Goal: Information Seeking & Learning: Learn about a topic

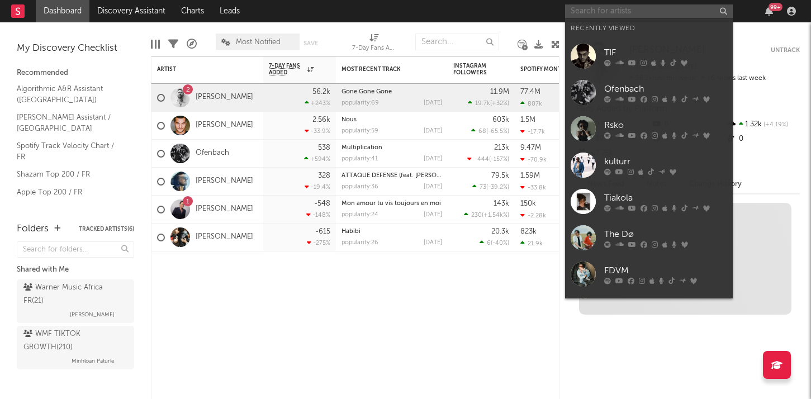
click at [629, 16] on input "text" at bounding box center [649, 11] width 168 height 14
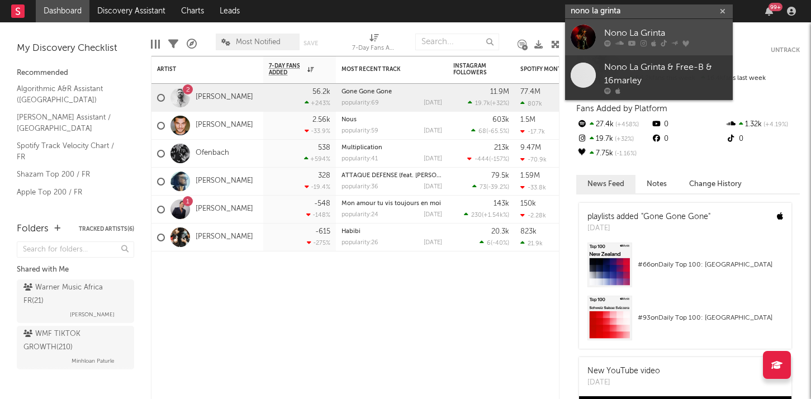
type input "nono la grinta"
click at [597, 49] on link "Nono La Grinta" at bounding box center [649, 37] width 168 height 36
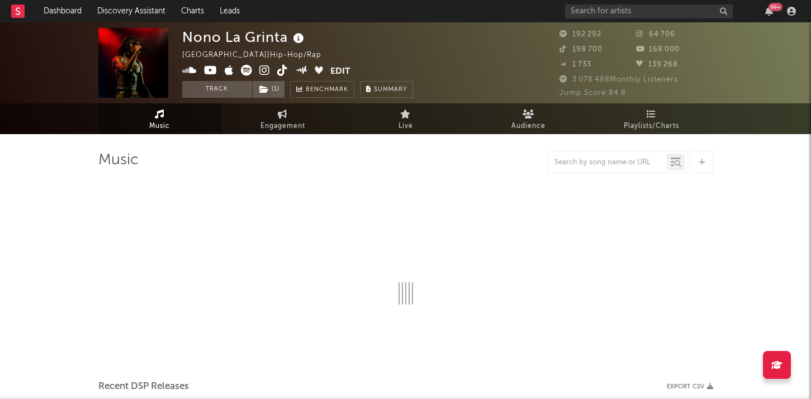
select select "6m"
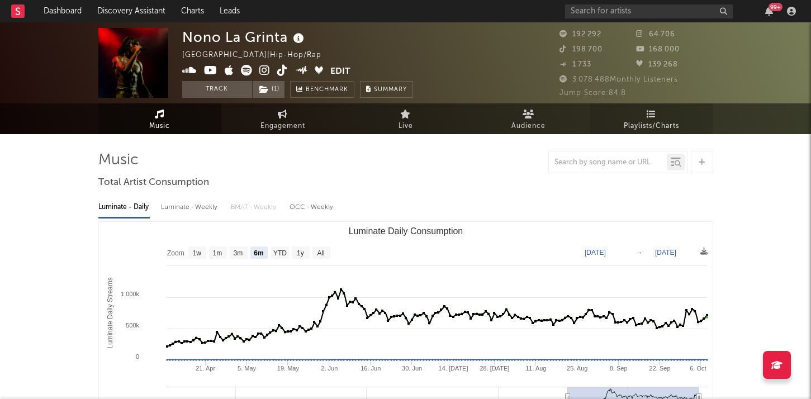
click at [647, 113] on icon at bounding box center [650, 114] width 9 height 9
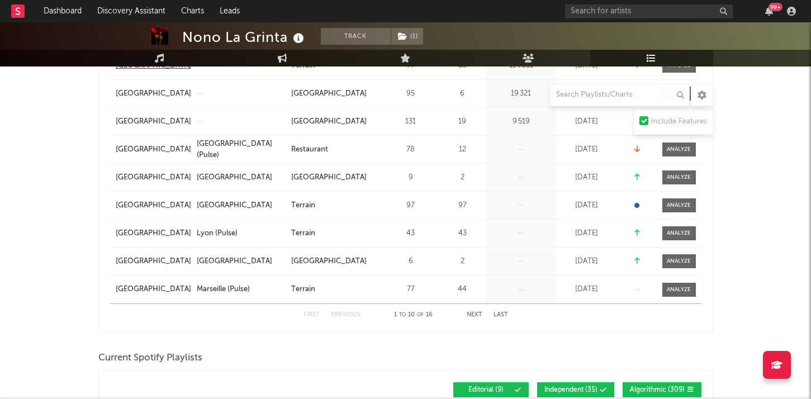
scroll to position [316, 0]
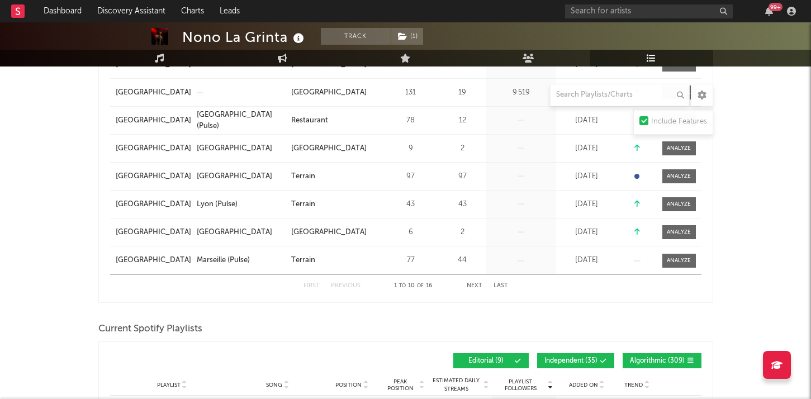
click at [473, 286] on button "Next" at bounding box center [475, 286] width 16 height 6
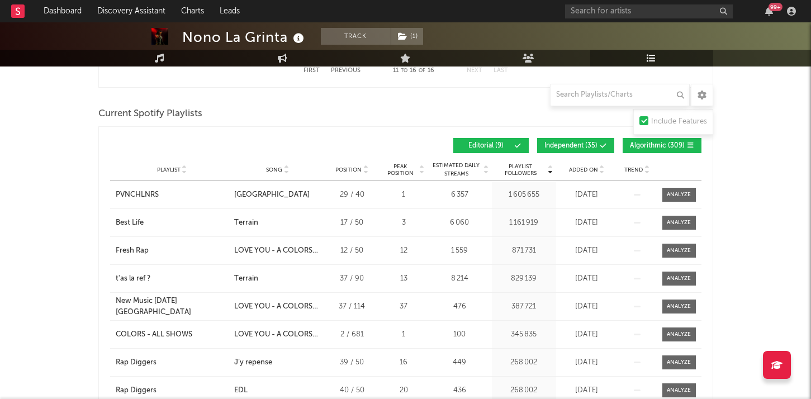
scroll to position [512, 0]
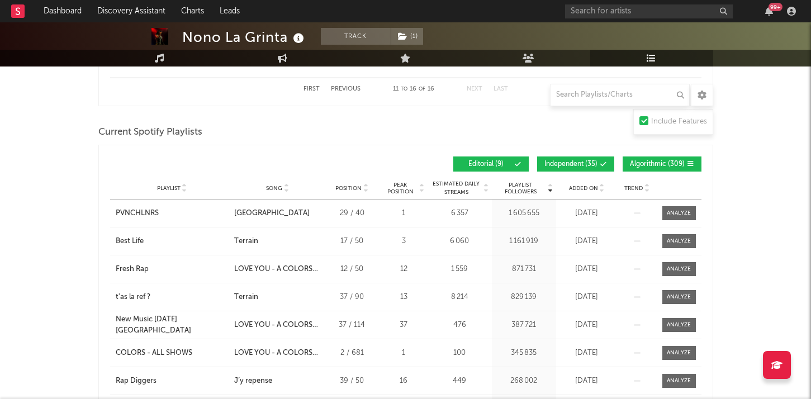
click at [574, 161] on span "Independent ( 35 )" at bounding box center [570, 164] width 53 height 7
click at [651, 163] on span "Algorithmic ( 309 )" at bounding box center [657, 164] width 55 height 7
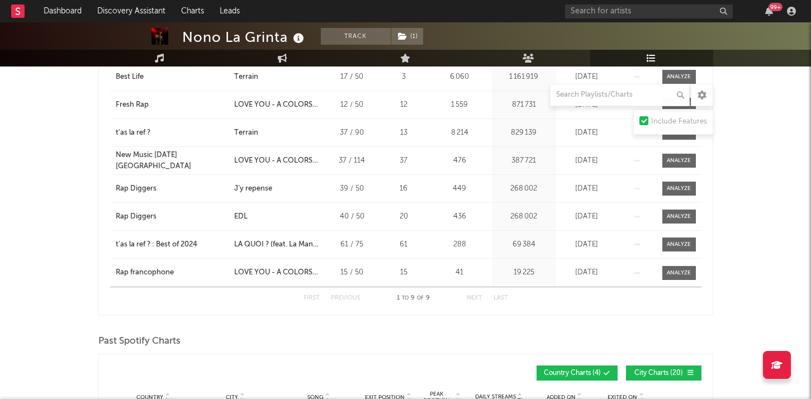
scroll to position [0, 0]
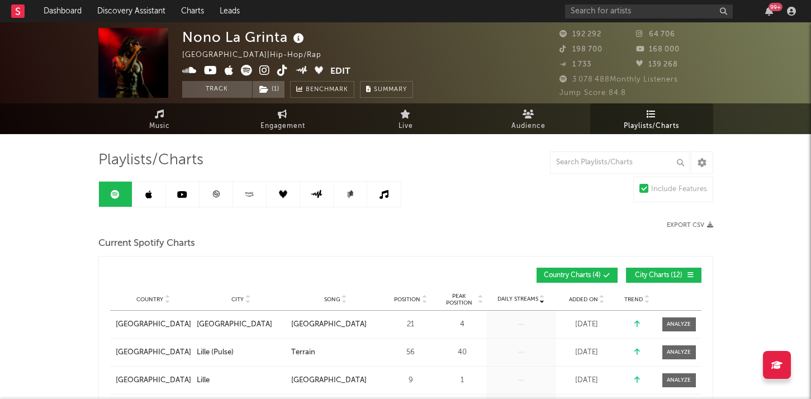
click at [211, 194] on link at bounding box center [216, 194] width 34 height 25
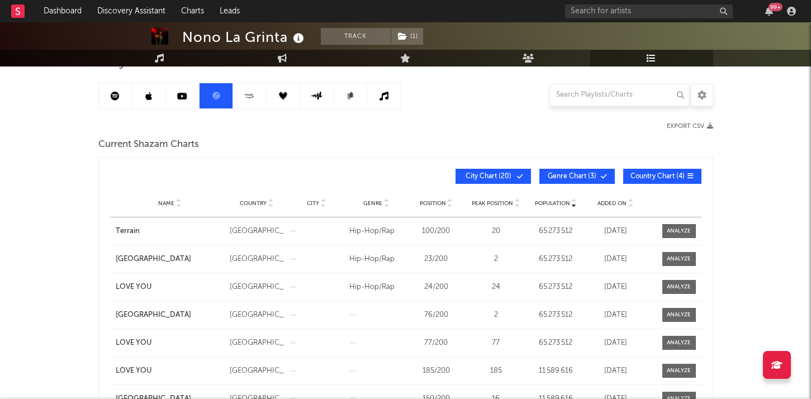
scroll to position [90, 0]
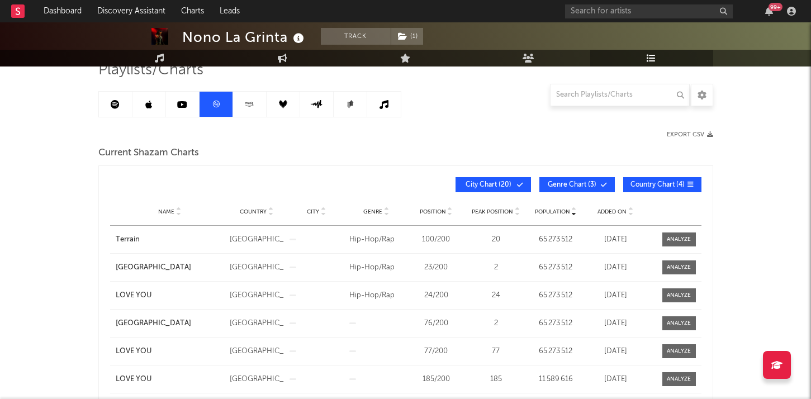
click at [630, 213] on icon at bounding box center [630, 214] width 6 height 4
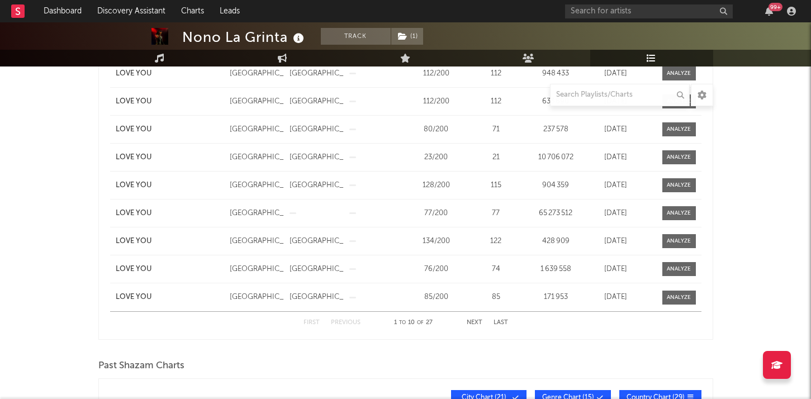
scroll to position [289, 0]
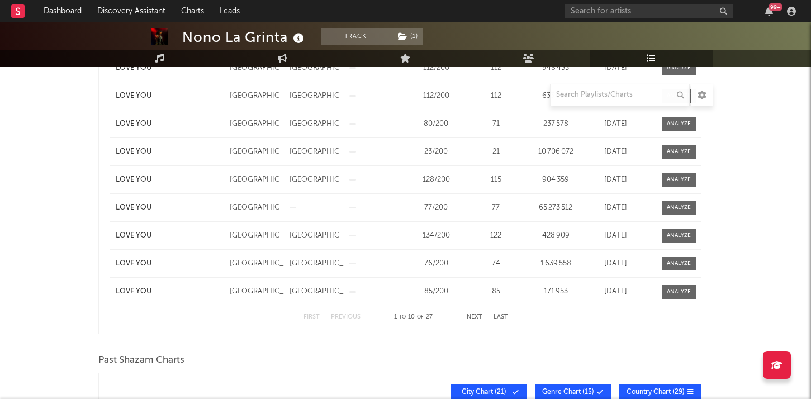
click at [473, 315] on button "Next" at bounding box center [475, 317] width 16 height 6
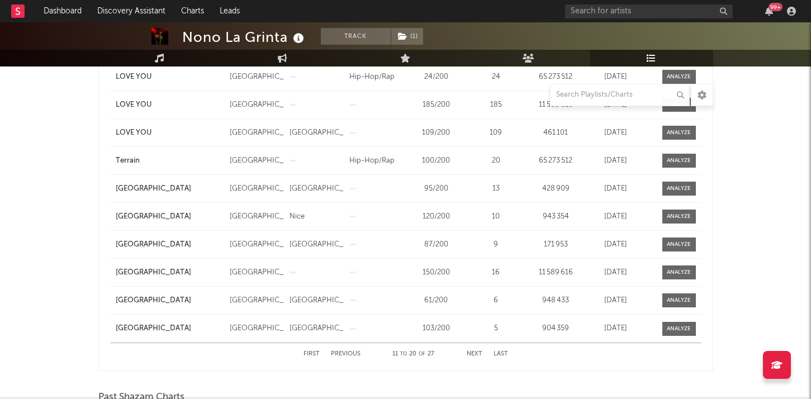
scroll to position [259, 0]
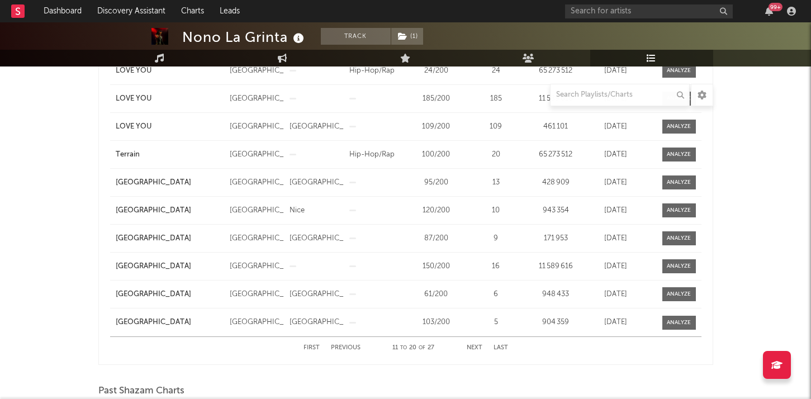
click at [474, 345] on button "Next" at bounding box center [475, 348] width 16 height 6
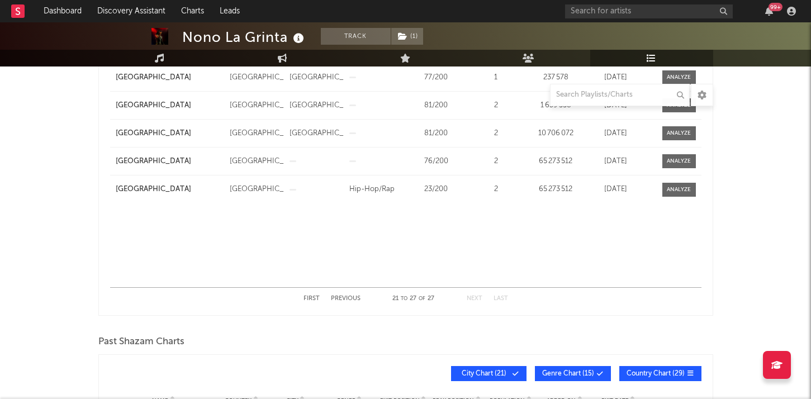
scroll to position [314, 0]
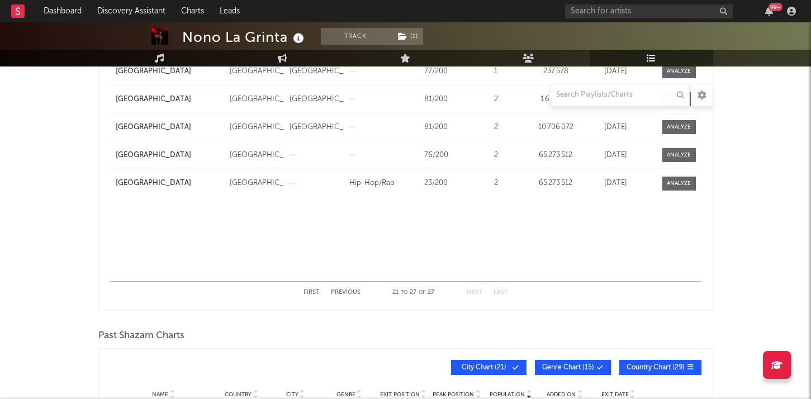
click at [340, 289] on button "Previous" at bounding box center [346, 292] width 30 height 6
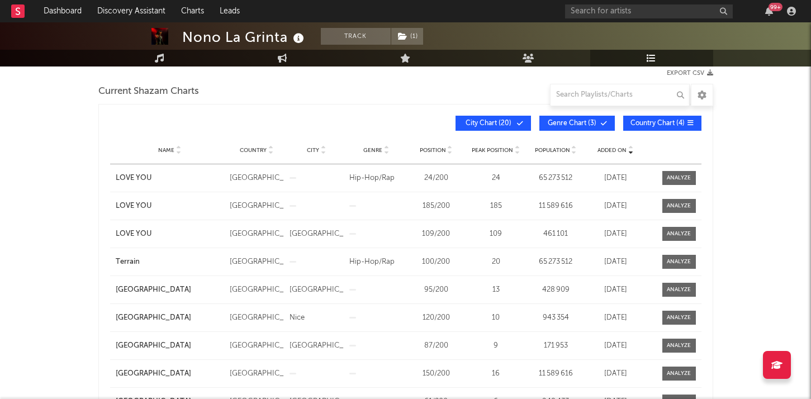
scroll to position [149, 0]
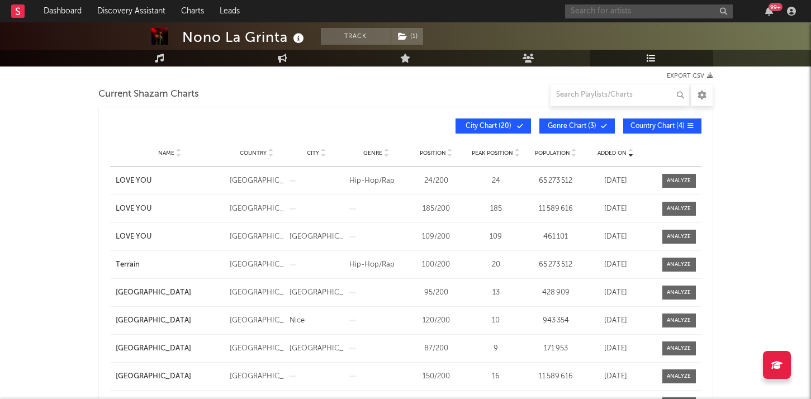
click at [606, 9] on input "text" at bounding box center [649, 11] width 168 height 14
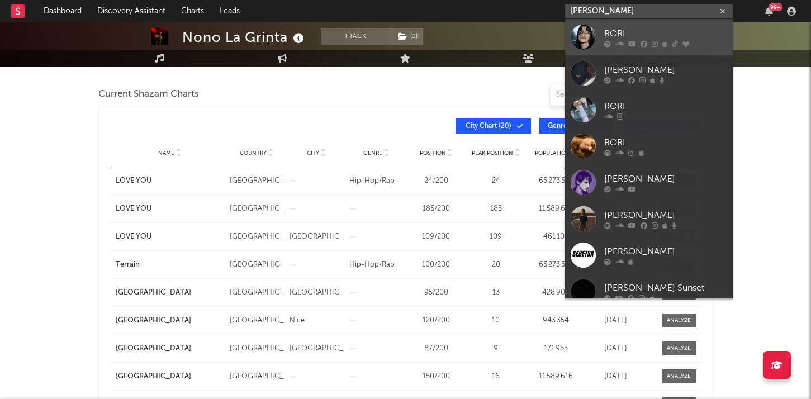
type input "[PERSON_NAME]"
click at [636, 39] on div "RORI" at bounding box center [665, 33] width 123 height 13
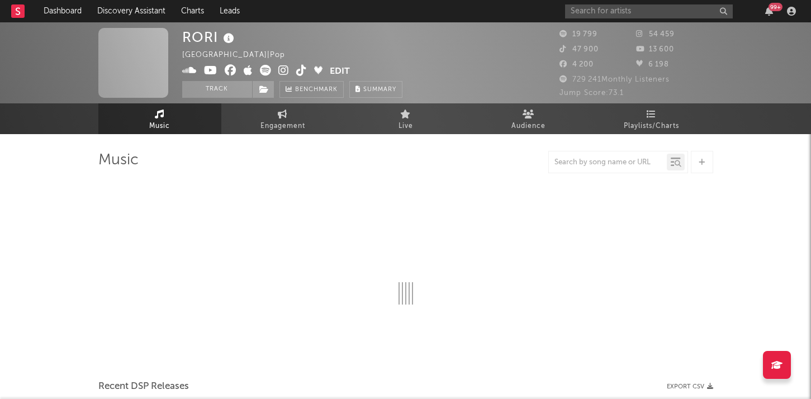
select select "6m"
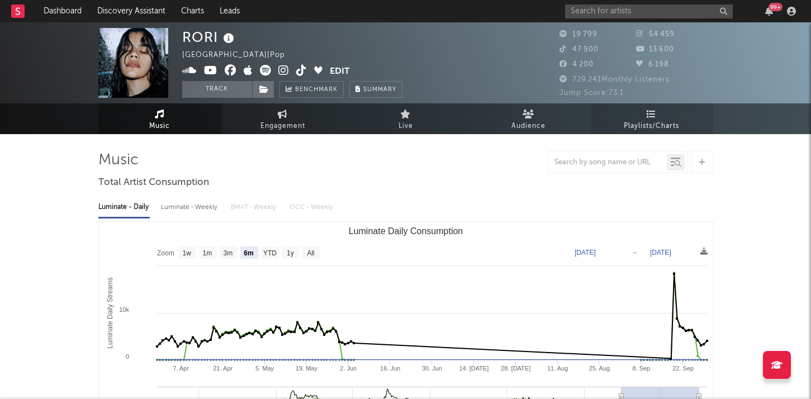
click at [657, 110] on link "Playlists/Charts" at bounding box center [651, 118] width 123 height 31
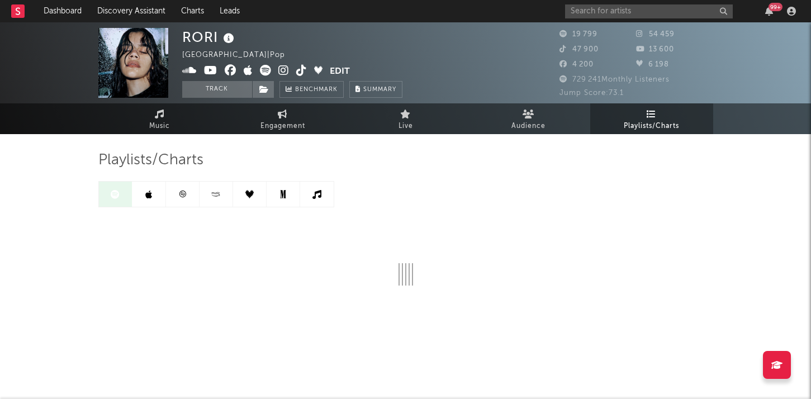
click at [182, 191] on icon at bounding box center [182, 194] width 7 height 7
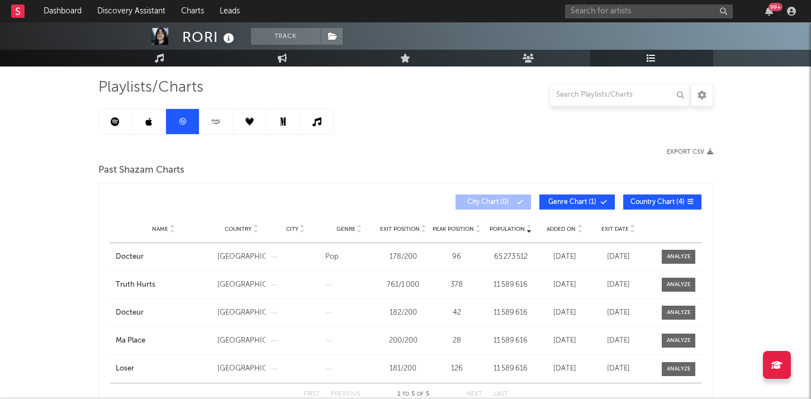
scroll to position [71, 0]
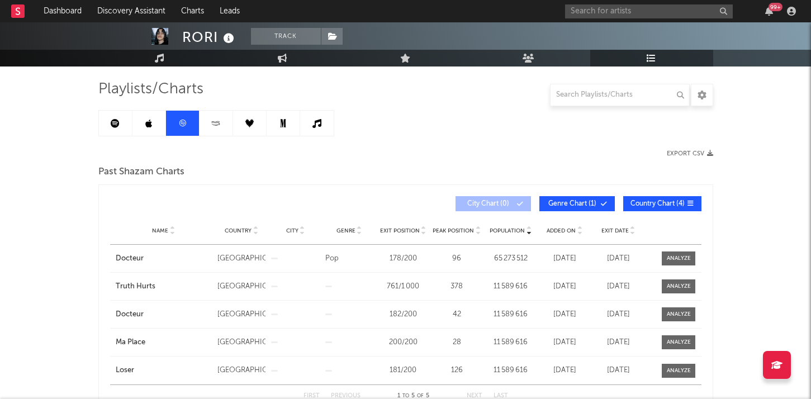
click at [111, 126] on icon at bounding box center [115, 123] width 9 height 9
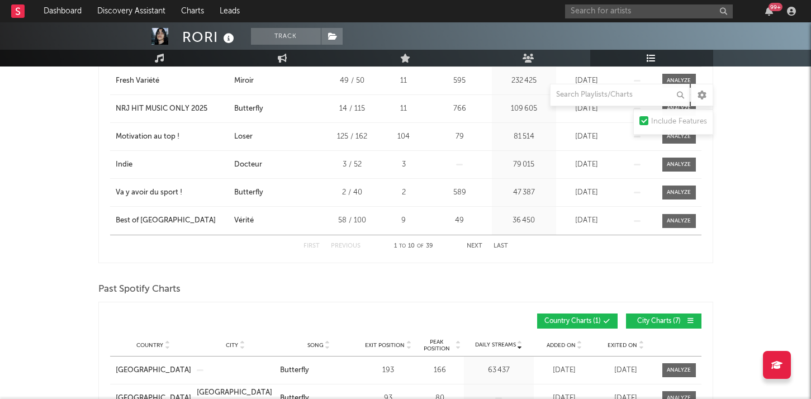
scroll to position [554, 0]
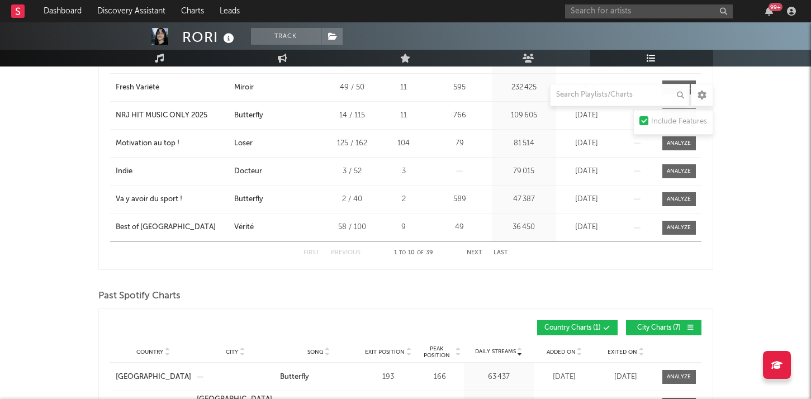
click at [634, 325] on span "City Charts ( 7 )" at bounding box center [658, 328] width 51 height 7
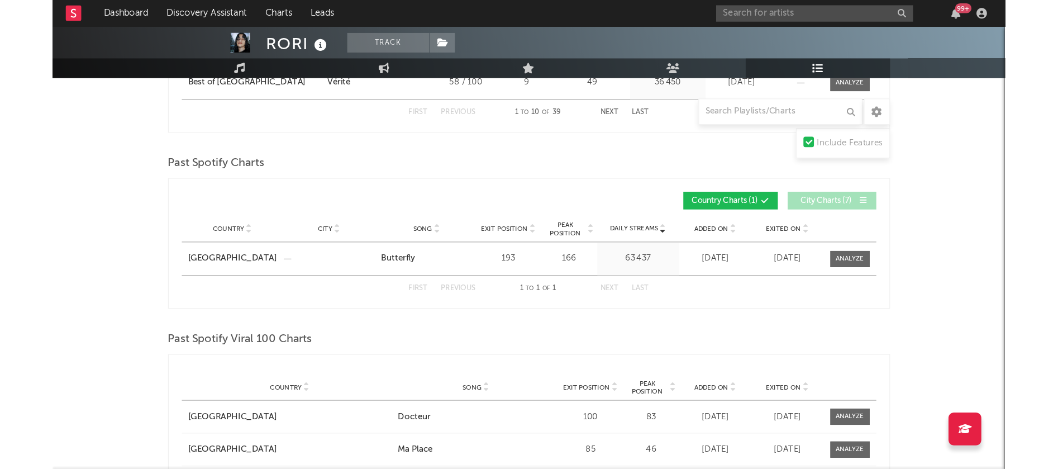
scroll to position [708, 0]
